Goal: Task Accomplishment & Management: Complete application form

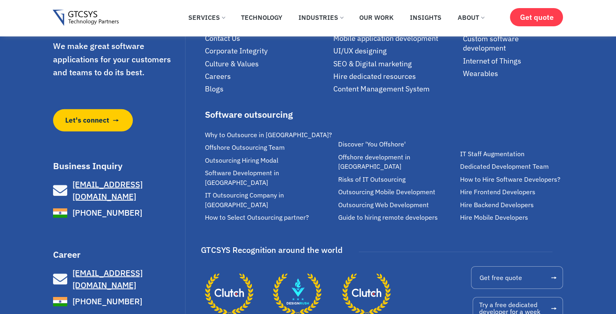
scroll to position [5529, 0]
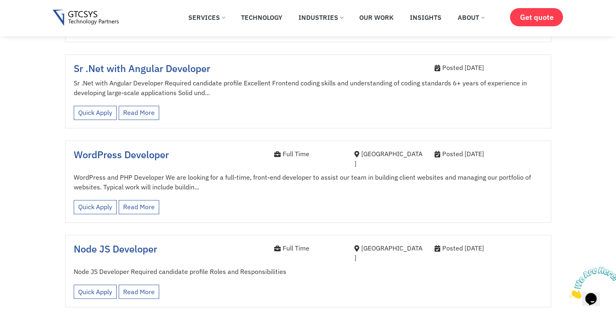
scroll to position [1335, 0]
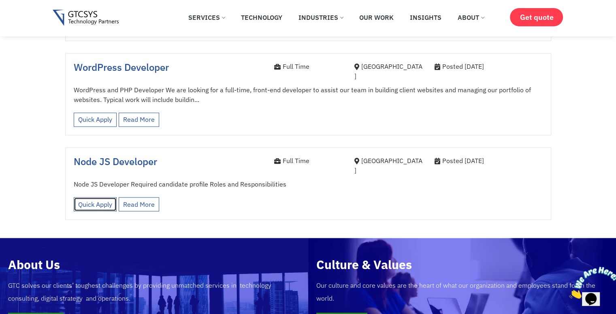
click at [110, 197] on link "Quick Apply" at bounding box center [95, 204] width 43 height 14
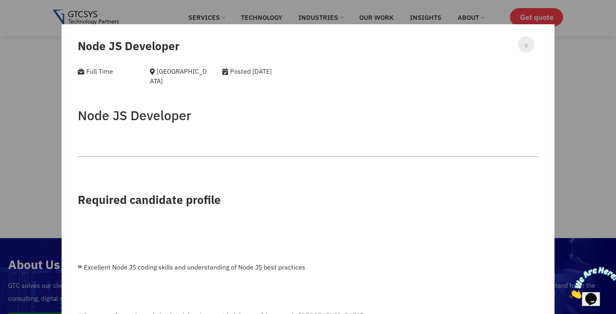
scroll to position [0, 0]
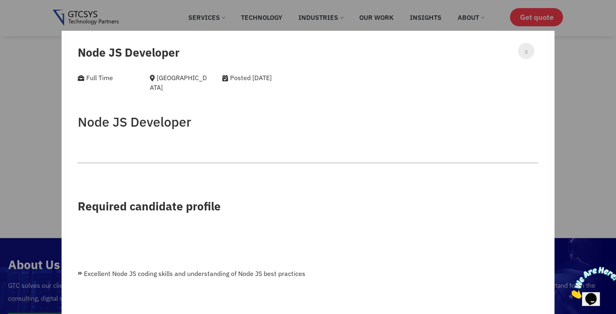
drag, startPoint x: 523, startPoint y: 51, endPoint x: 371, endPoint y: 51, distance: 152.2
click at [523, 51] on div "x" at bounding box center [526, 51] width 16 height 16
click at [371, 51] on h3 "Node JS Developer" at bounding box center [308, 53] width 460 height 14
click at [518, 54] on div "x" at bounding box center [526, 51] width 16 height 16
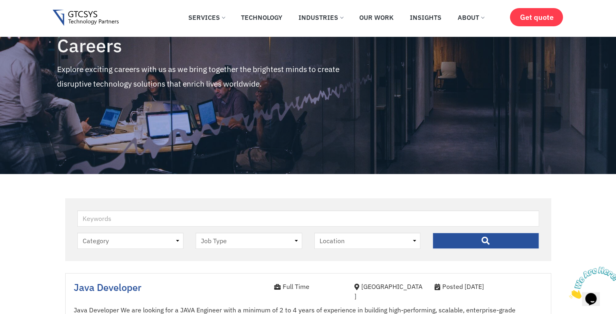
scroll to position [162, 0]
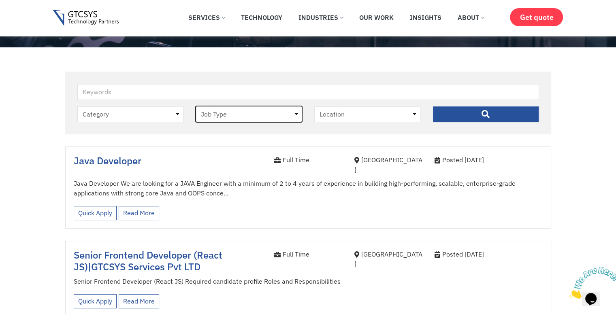
click at [271, 117] on select "Job Type [DEMOGRAPHIC_DATA] Internee" at bounding box center [248, 114] width 106 height 16
select select "internee"
click at [195, 106] on select "Job Type [DEMOGRAPHIC_DATA] Internee" at bounding box center [248, 114] width 106 height 16
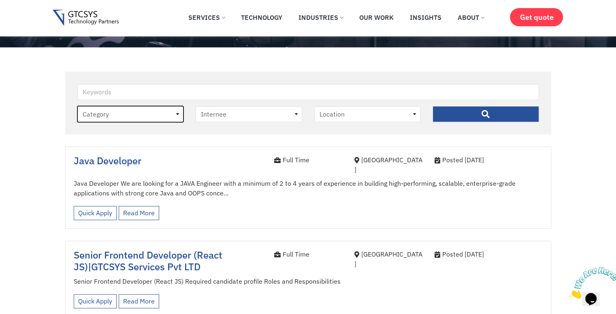
click at [167, 118] on select "Category job" at bounding box center [130, 114] width 106 height 16
select select "job"
click at [77, 106] on select "Category job" at bounding box center [130, 114] width 106 height 16
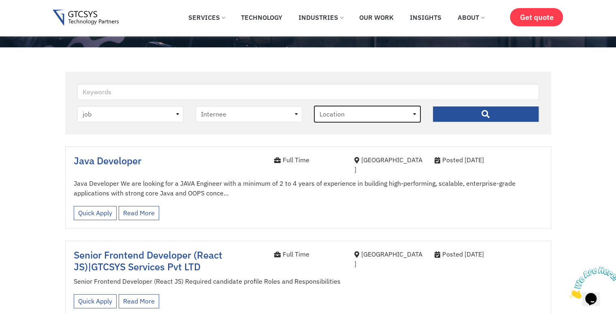
click at [340, 113] on select "Location [GEOGRAPHIC_DATA]" at bounding box center [367, 114] width 106 height 16
select select "[GEOGRAPHIC_DATA]"
click at [314, 106] on select "Location [GEOGRAPHIC_DATA]" at bounding box center [367, 114] width 106 height 16
click at [484, 112] on input "" at bounding box center [485, 114] width 106 height 16
